Goal: Find specific page/section: Find specific page/section

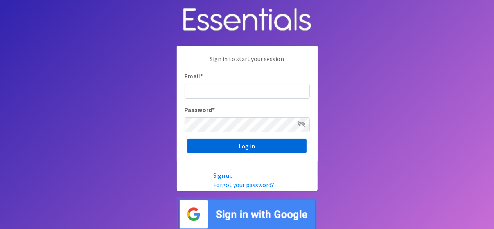
type input "lacey@familynetworknwa.com"
click at [210, 151] on input "Log in" at bounding box center [246, 145] width 119 height 15
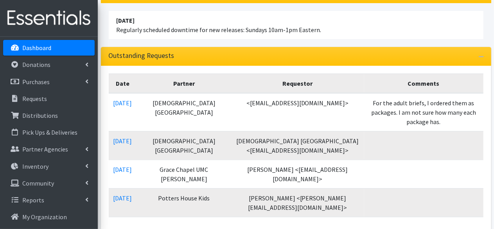
scroll to position [99, 0]
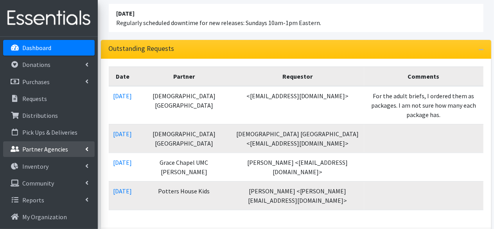
click at [83, 148] on link "Partner Agencies" at bounding box center [49, 149] width 92 height 16
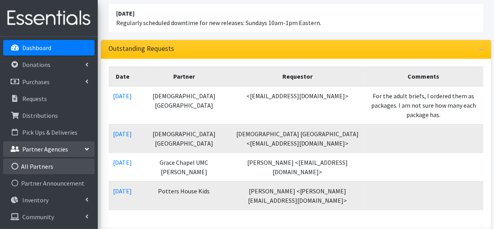
click at [40, 166] on link "All Partners" at bounding box center [49, 166] width 92 height 16
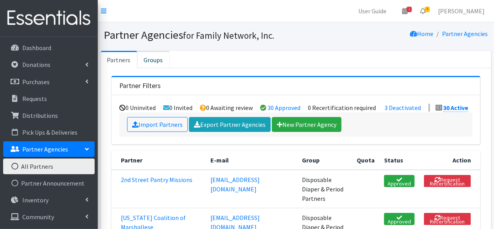
click at [143, 51] on link "Groups" at bounding box center [153, 59] width 32 height 17
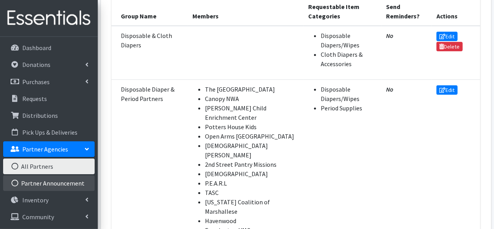
scroll to position [16, 0]
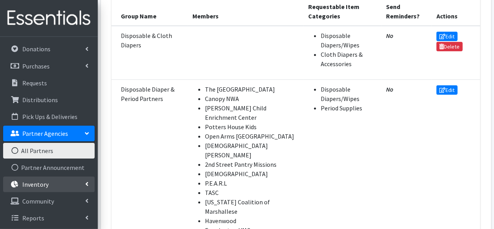
click at [38, 187] on p "Inventory" at bounding box center [35, 184] width 26 height 8
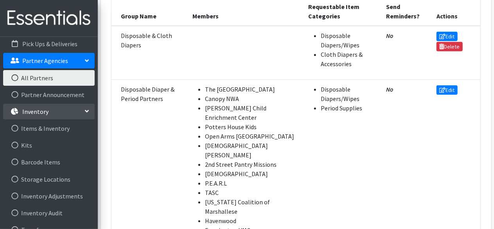
scroll to position [94, 0]
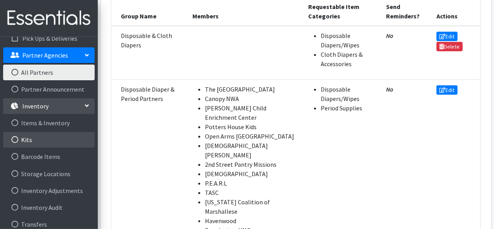
click at [28, 141] on link "Kits" at bounding box center [49, 140] width 92 height 16
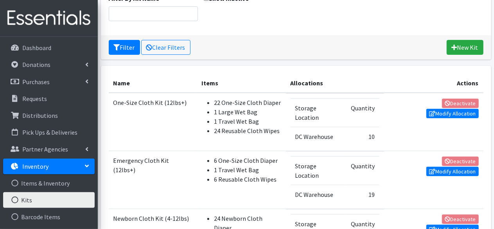
scroll to position [84, 0]
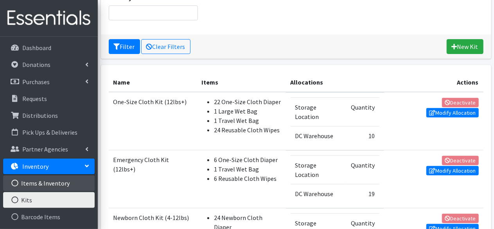
click at [37, 181] on link "Items & Inventory" at bounding box center [49, 183] width 92 height 16
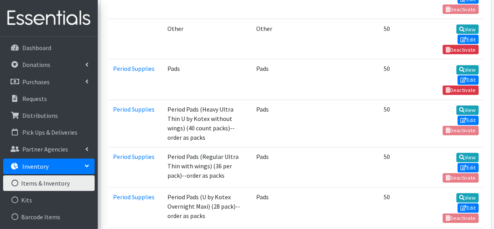
scroll to position [2155, 0]
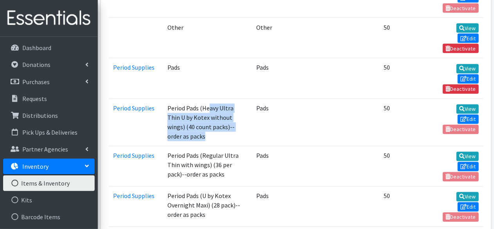
drag, startPoint x: 208, startPoint y: 47, endPoint x: 244, endPoint y: 60, distance: 37.7
click at [244, 99] on td "Period Pads (Heavy Ultra Thin U by Kotex without wings) (40 count packs)-- orde…" at bounding box center [207, 122] width 89 height 47
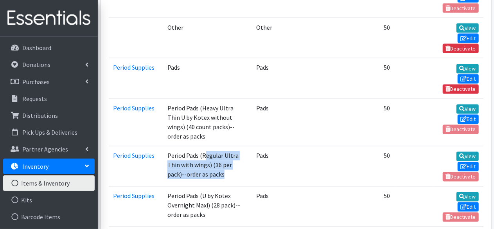
drag, startPoint x: 205, startPoint y: 77, endPoint x: 208, endPoint y: 100, distance: 23.0
click at [208, 146] on td "Period Pads (Regular Ultra Thin with wings) (36 per pack)--order as packs" at bounding box center [207, 166] width 89 height 40
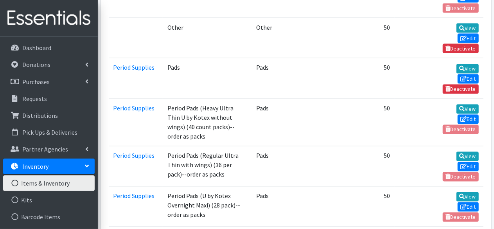
click at [219, 187] on td "Period Pads (U by Kotex Overnight Maxi) (28 pack)--order as packs" at bounding box center [207, 207] width 89 height 40
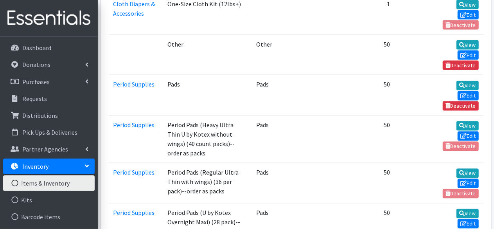
scroll to position [2138, 0]
